Goal: Information Seeking & Learning: Learn about a topic

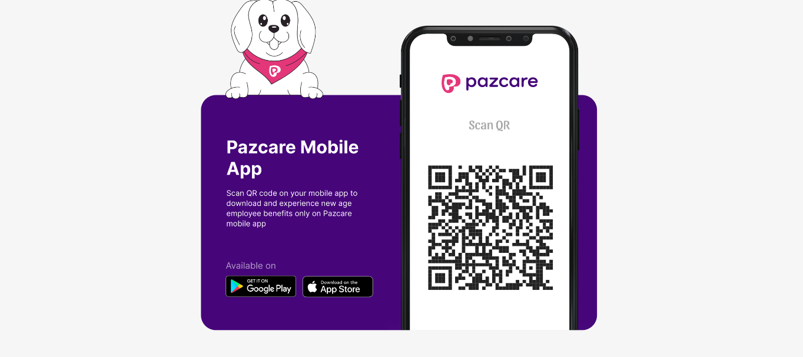
scroll to position [2, 0]
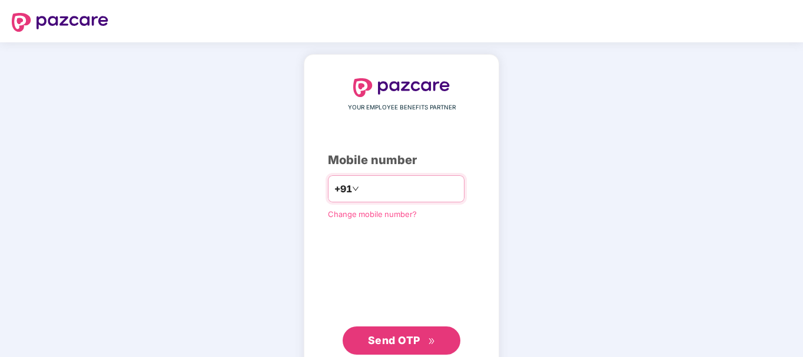
click at [430, 193] on input "number" at bounding box center [409, 189] width 97 height 19
type input "**********"
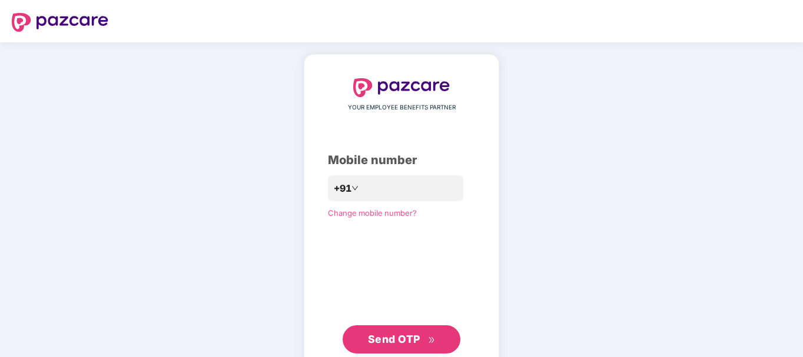
click at [413, 341] on span "Send OTP" at bounding box center [394, 339] width 52 height 12
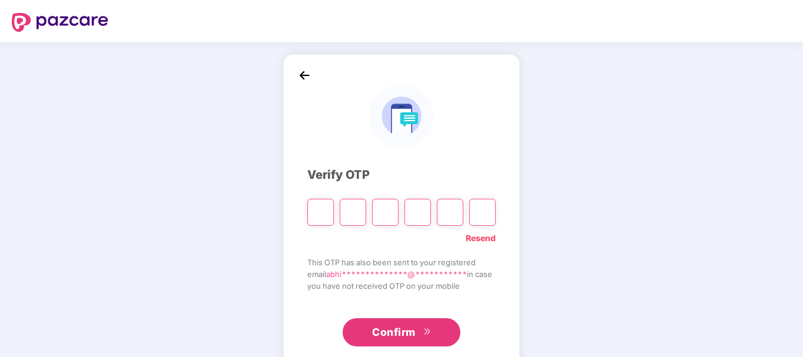
paste input "*"
type input "*"
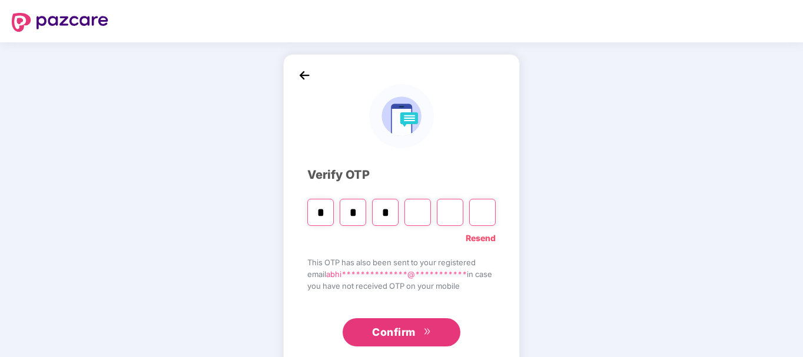
type input "*"
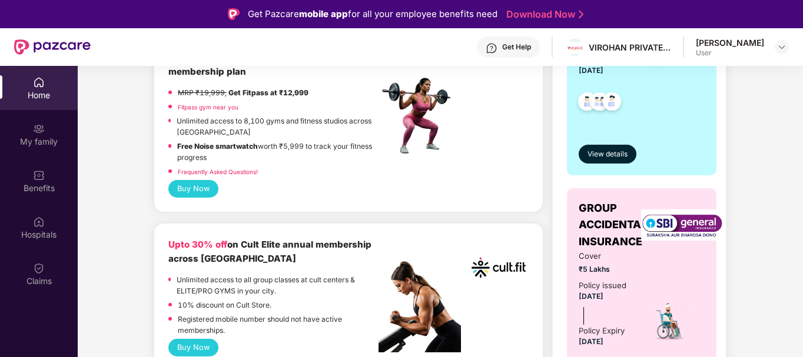
scroll to position [400, 0]
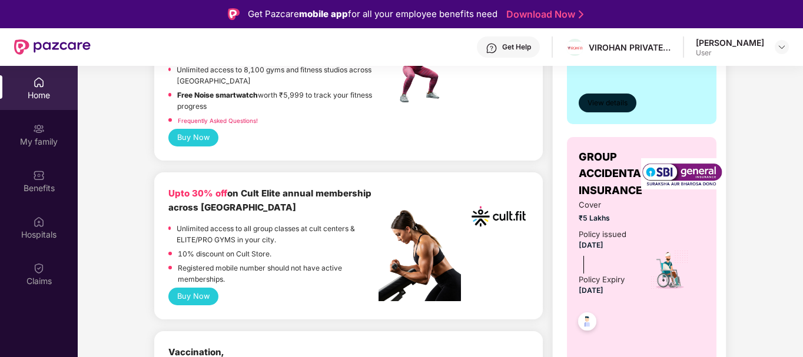
click at [603, 110] on button "View details" at bounding box center [608, 103] width 58 height 19
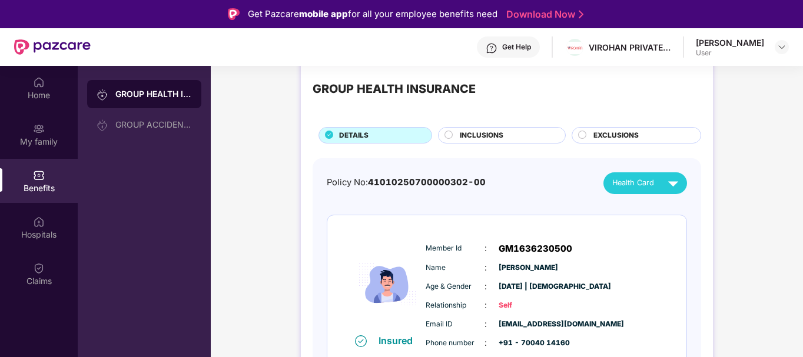
scroll to position [47, 0]
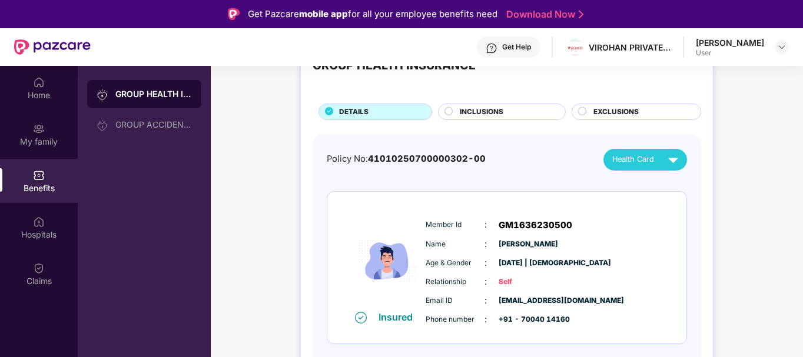
click at [479, 108] on span "INCLUSIONS" at bounding box center [482, 112] width 44 height 11
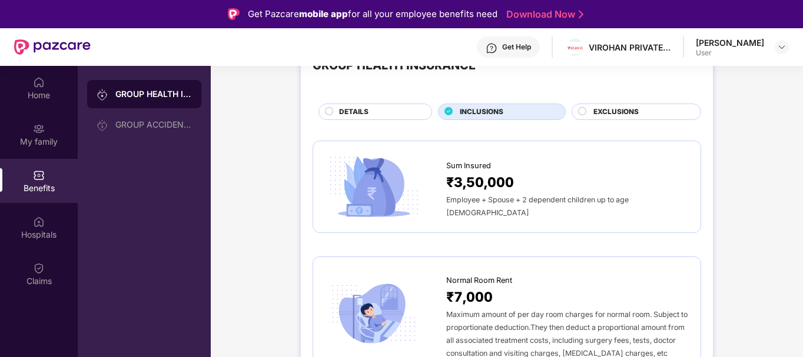
click at [392, 103] on div "GROUP HEALTH INSURANCE DETAILS INCLUSIONS EXCLUSIONS" at bounding box center [507, 81] width 389 height 78
click at [345, 110] on span "DETAILS" at bounding box center [353, 112] width 29 height 11
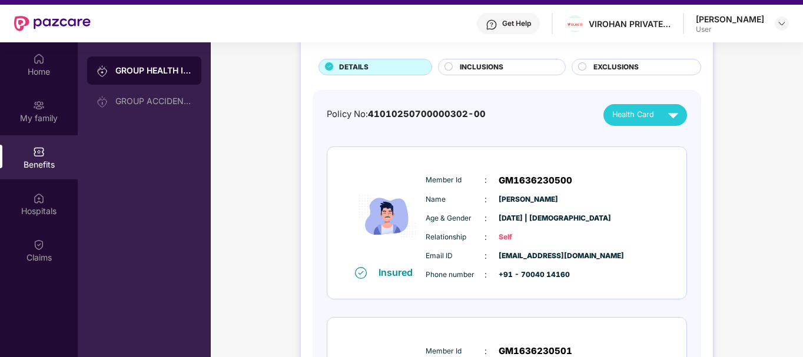
scroll to position [0, 0]
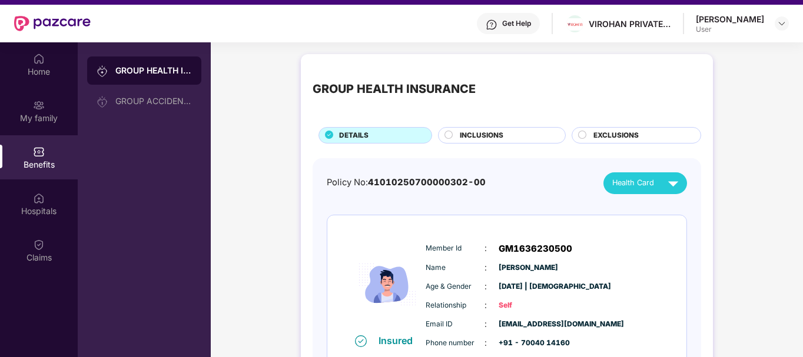
click at [476, 129] on div "INCLUSIONS" at bounding box center [502, 135] width 128 height 16
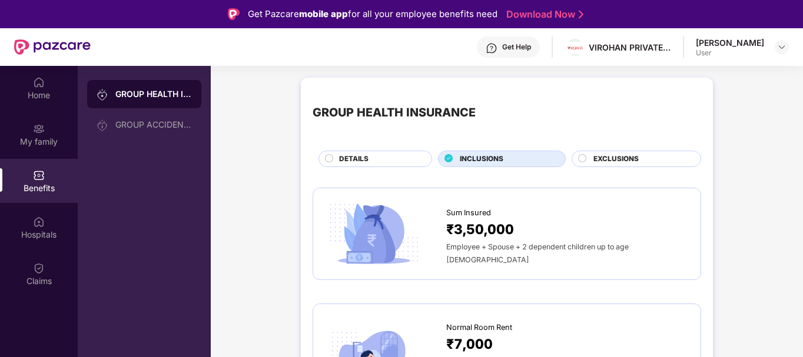
click at [588, 157] on div "EXCLUSIONS" at bounding box center [641, 160] width 107 height 13
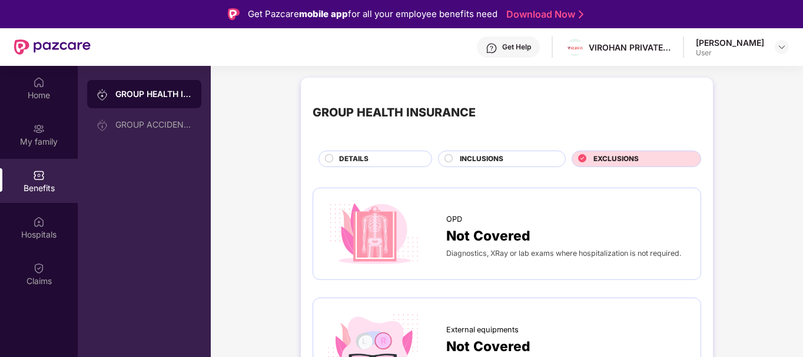
click at [544, 191] on div "OPD Not Covered Diagnostics, XRay or lab exams where hospitalization is not req…" at bounding box center [507, 234] width 389 height 92
click at [115, 124] on div at bounding box center [106, 124] width 19 height 13
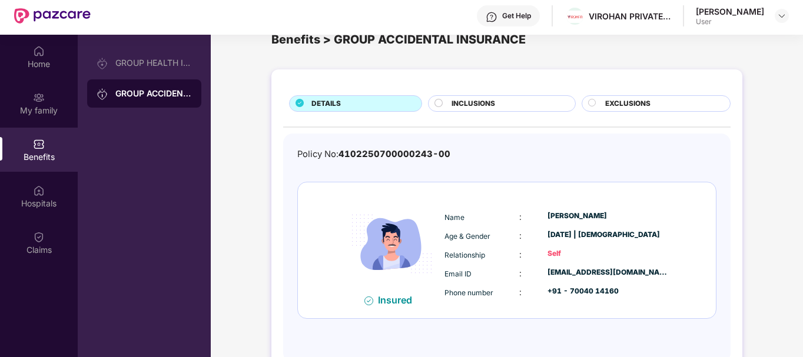
scroll to position [66, 0]
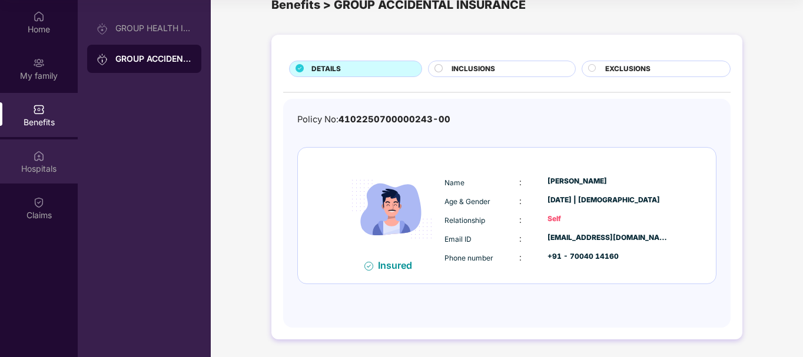
click at [32, 152] on div "Hospitals" at bounding box center [39, 162] width 78 height 44
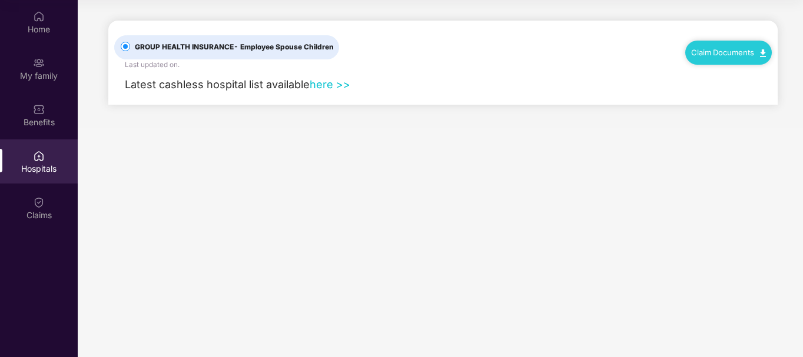
scroll to position [0, 0]
click at [23, 208] on div "Claims" at bounding box center [39, 208] width 78 height 44
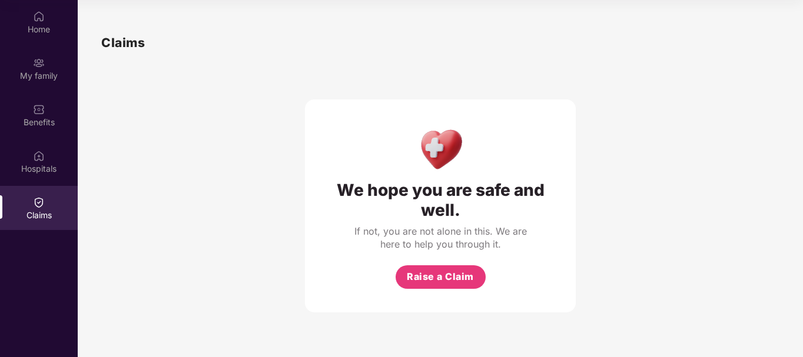
click at [34, 187] on div "Claims" at bounding box center [39, 208] width 78 height 44
click at [44, 172] on div "Hospitals" at bounding box center [39, 169] width 78 height 12
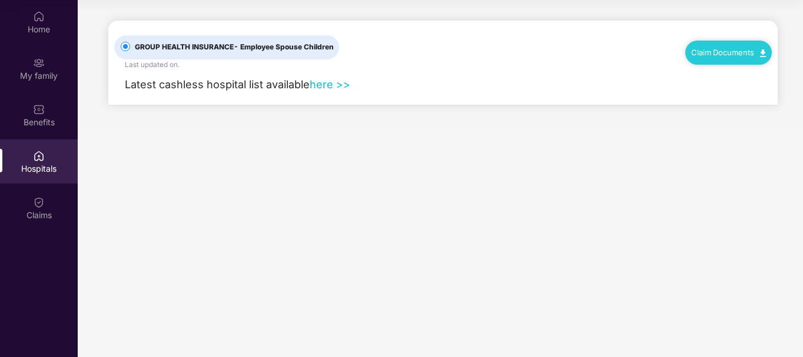
click at [320, 84] on link "here >>" at bounding box center [330, 84] width 41 height 13
